Goal: Task Accomplishment & Management: Use online tool/utility

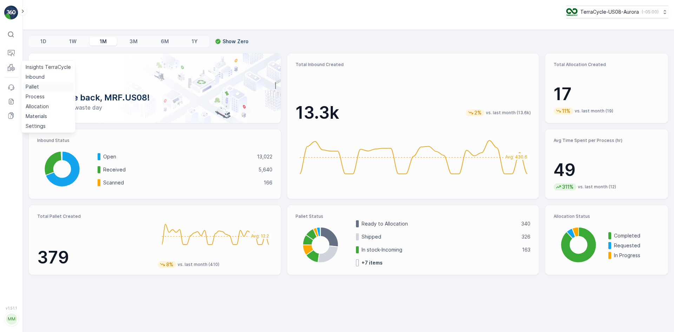
click at [33, 87] on p "Pallet" at bounding box center [32, 86] width 13 height 7
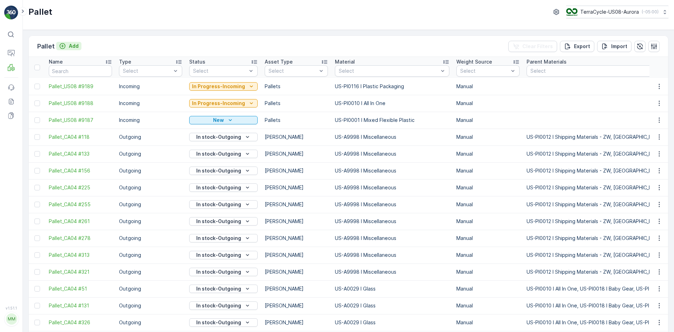
click at [67, 46] on div "Add" at bounding box center [69, 45] width 20 height 7
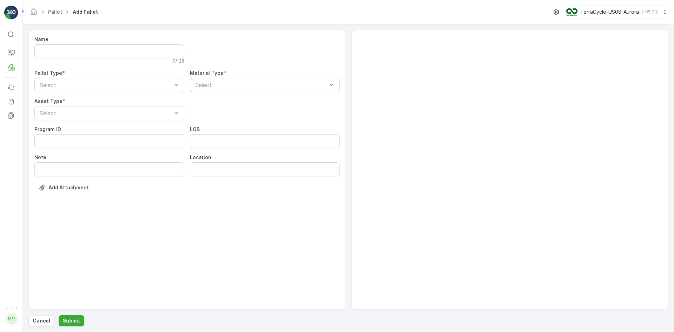
click at [138, 93] on div "Name 0 / 128 Pallet Type * Select Material Type * Select Asset Type * Select Pr…" at bounding box center [186, 119] width 305 height 166
click at [122, 115] on div "Outgoing" at bounding box center [109, 114] width 141 height 6
click at [128, 131] on div "[PERSON_NAME]" at bounding box center [109, 130] width 141 height 6
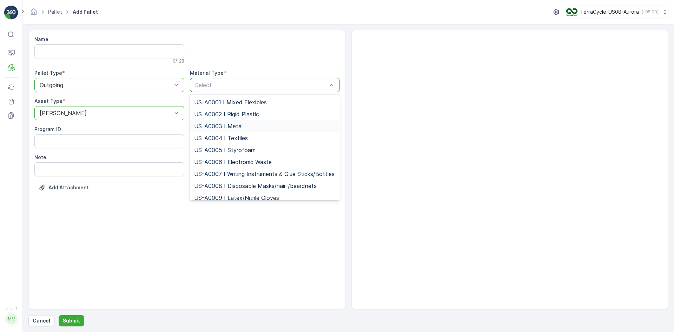
click at [246, 126] on div "US-A0003 I Metal" at bounding box center [264, 126] width 141 height 6
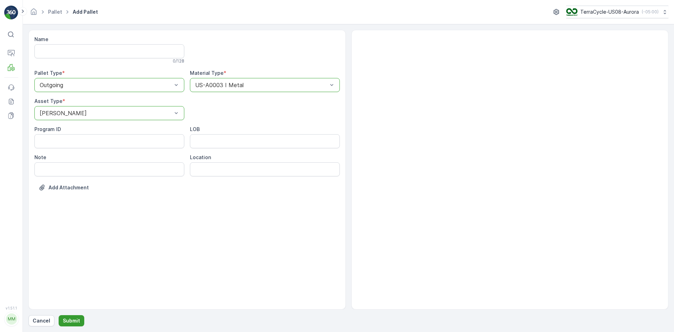
click at [77, 319] on p "Submit" at bounding box center [71, 320] width 17 height 7
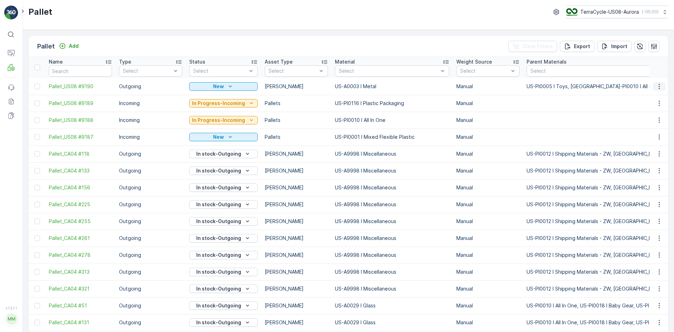
click at [658, 85] on icon "button" at bounding box center [658, 86] width 7 height 7
click at [638, 136] on span "Print QR" at bounding box center [639, 136] width 19 height 7
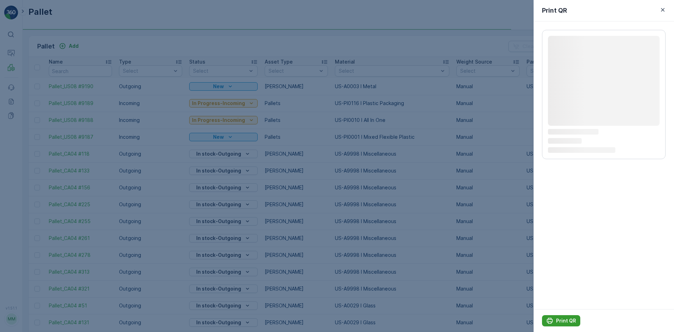
click at [554, 316] on button "Print QR" at bounding box center [561, 320] width 38 height 11
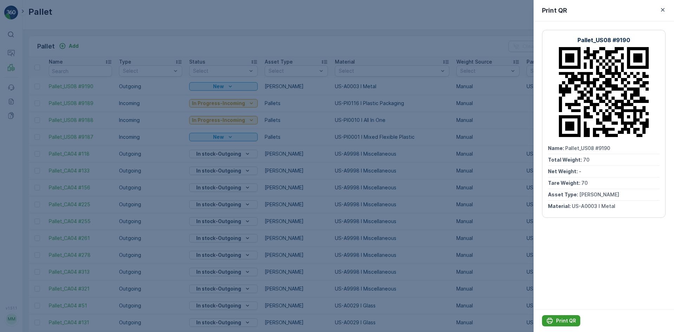
click at [554, 318] on div "Print QR" at bounding box center [561, 320] width 30 height 7
